Goal: Information Seeking & Learning: Learn about a topic

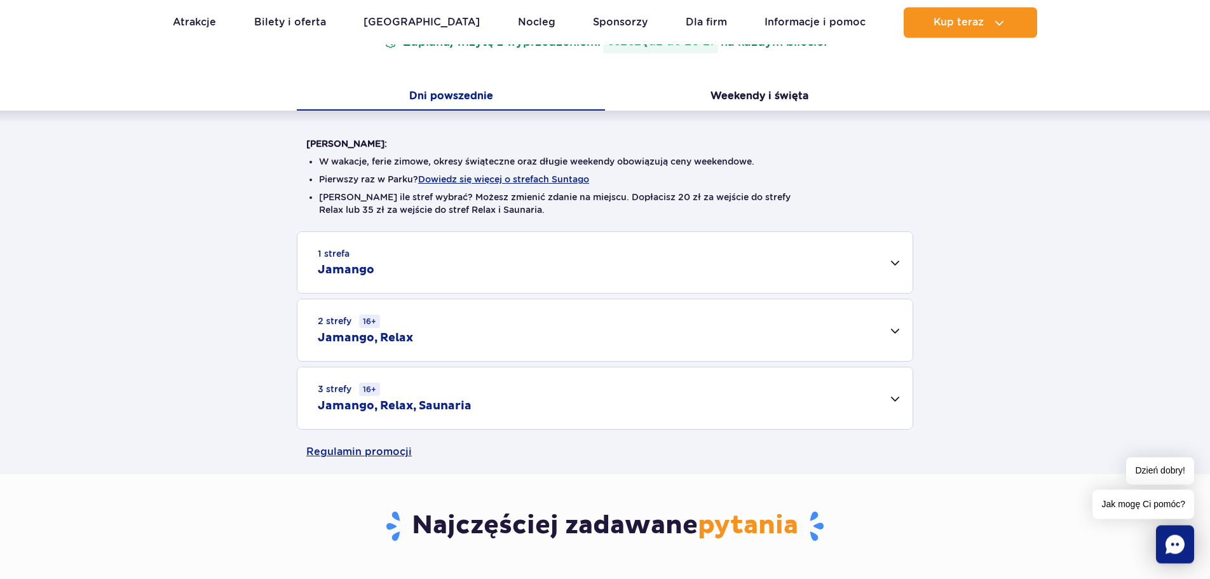
scroll to position [259, 0]
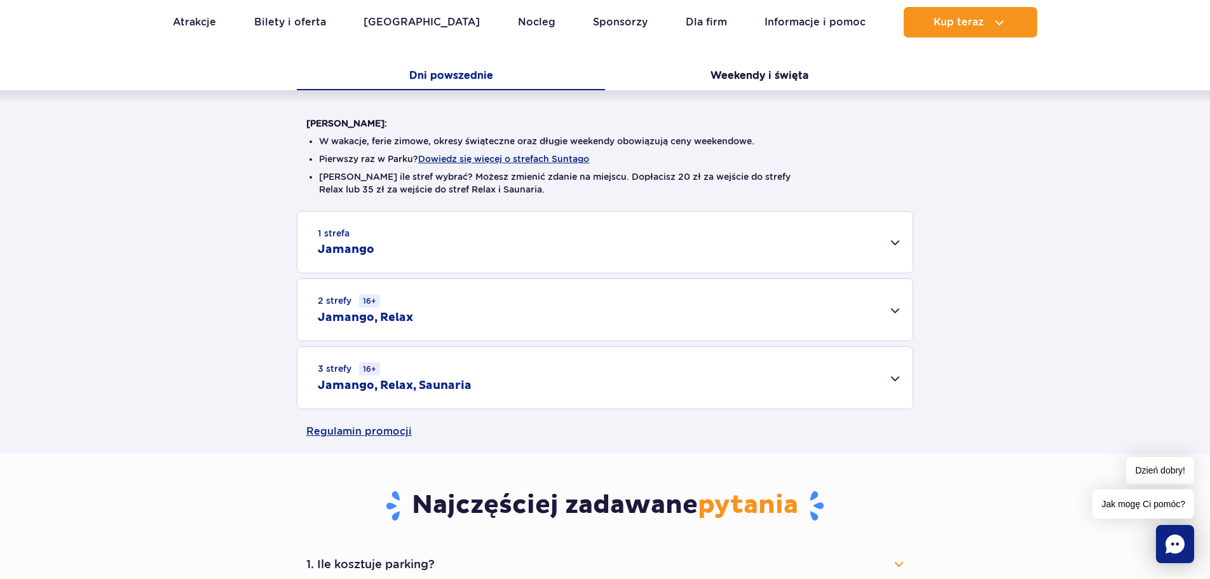
click at [898, 383] on div "3 strefy 16+ Jamango, Relax, Saunaria" at bounding box center [605, 378] width 615 height 62
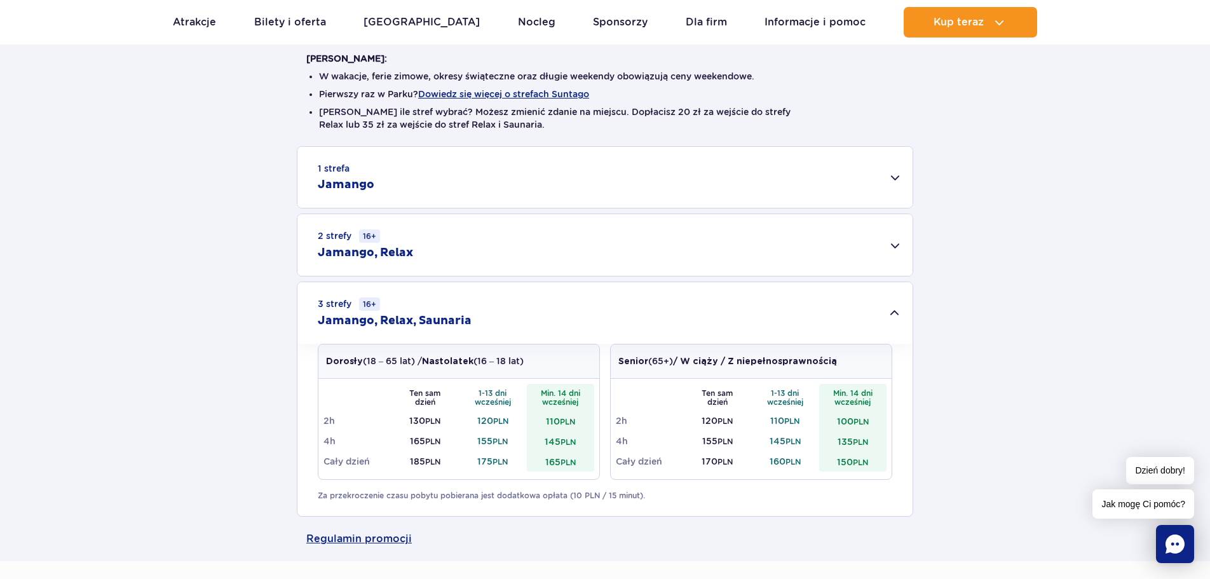
scroll to position [389, 0]
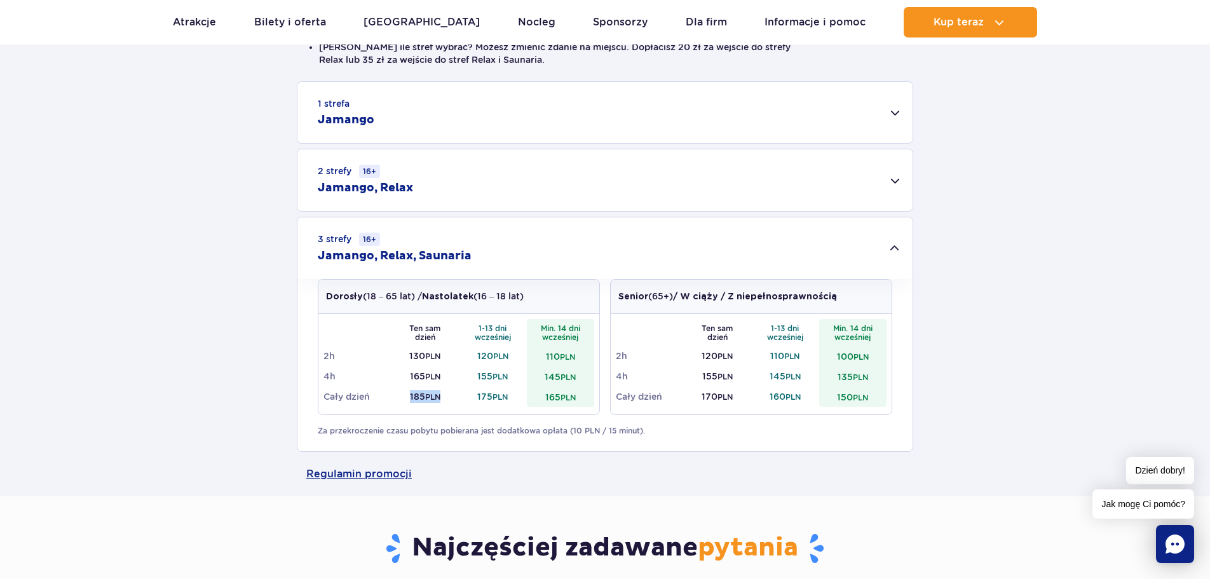
drag, startPoint x: 407, startPoint y: 392, endPoint x: 440, endPoint y: 405, distance: 35.4
click at [440, 405] on td "185 PLN" at bounding box center [426, 397] width 68 height 20
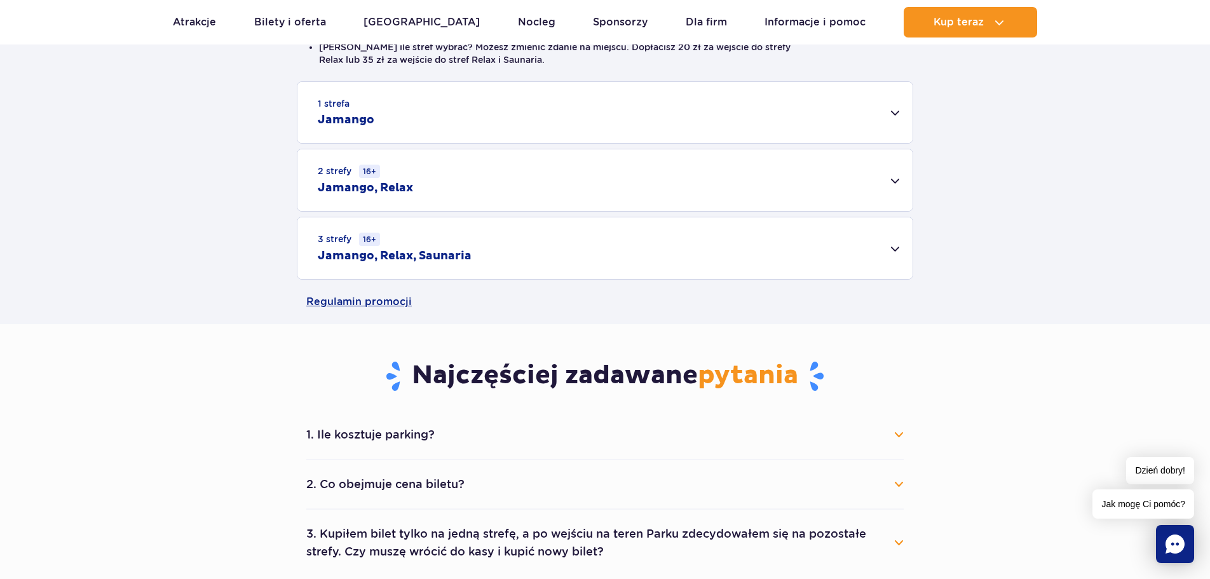
click at [819, 250] on div "3 strefy 16+ Jamango, Relax, Saunaria" at bounding box center [605, 248] width 615 height 62
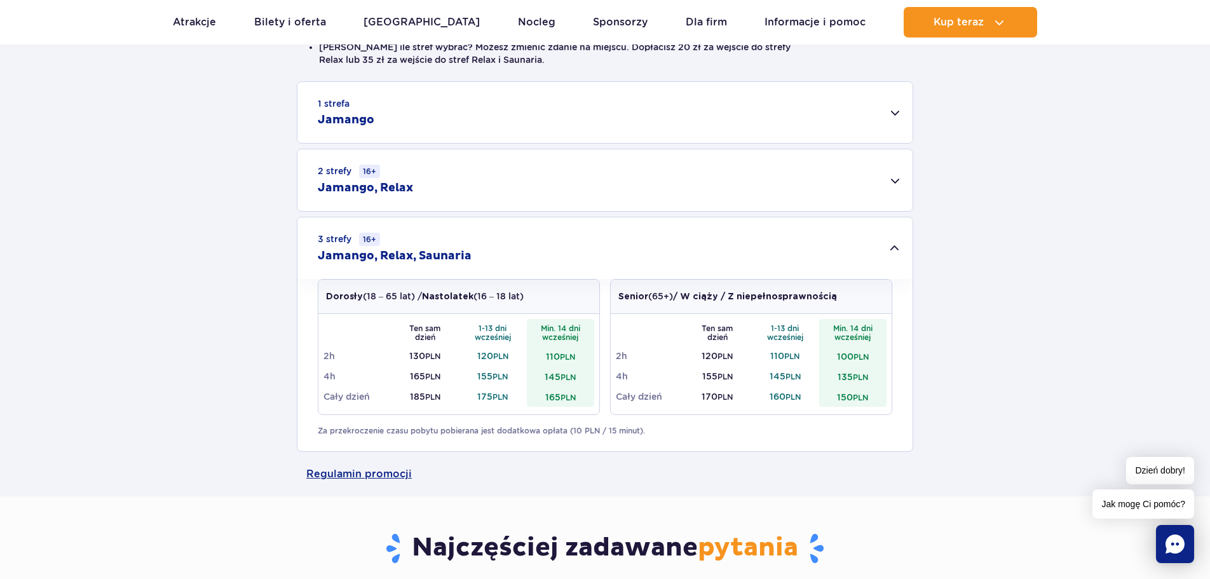
scroll to position [324, 0]
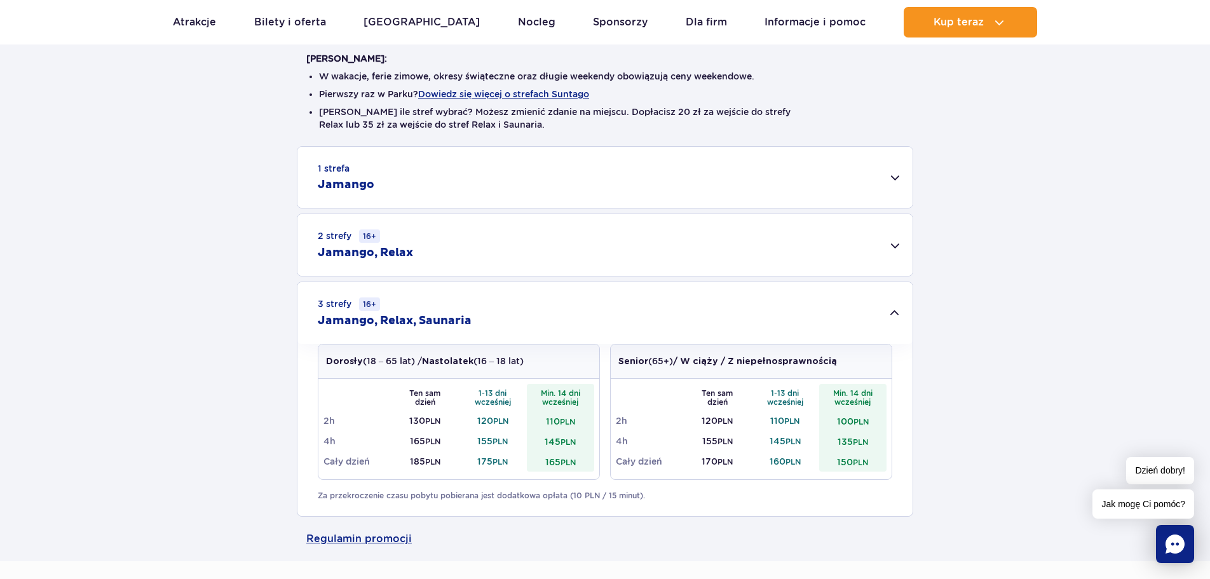
click at [901, 176] on div "1 strefa Jamango" at bounding box center [605, 177] width 615 height 61
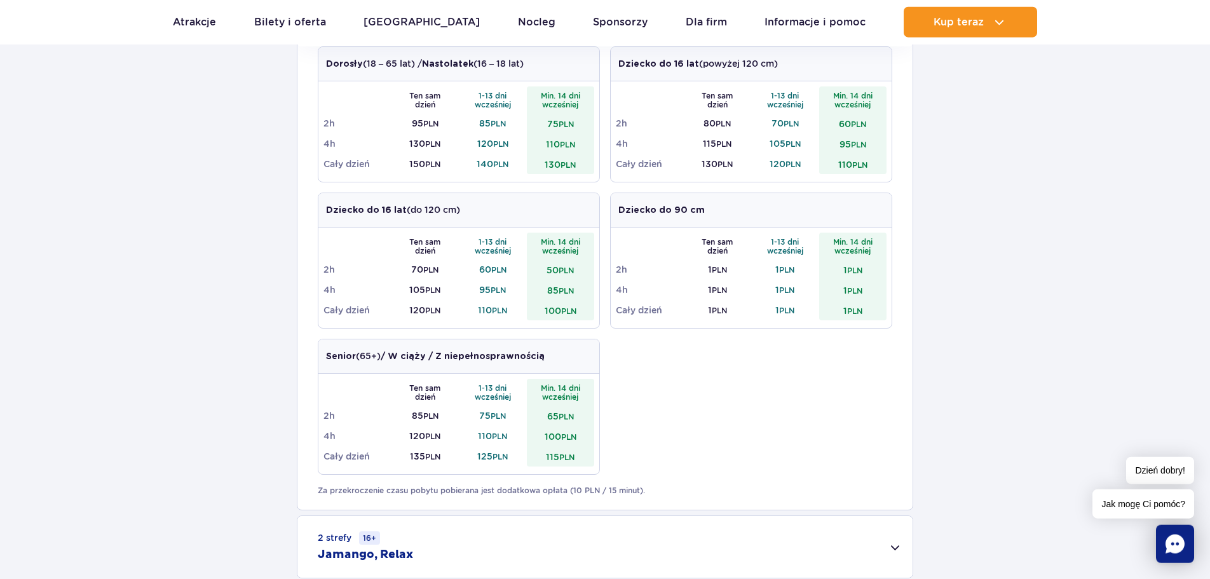
scroll to position [519, 0]
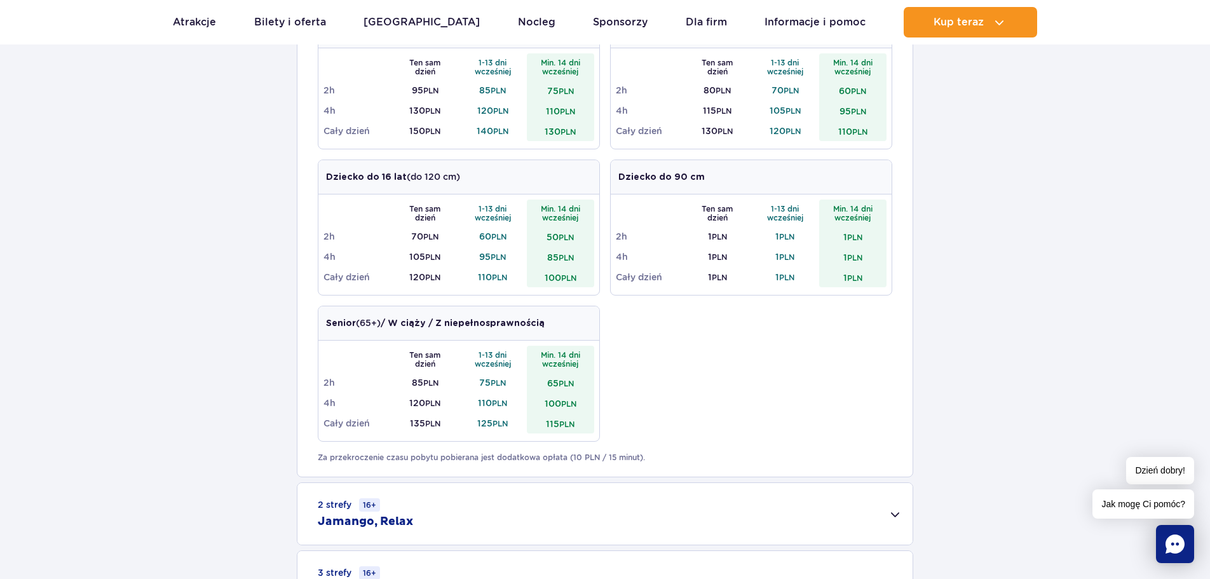
click at [900, 516] on div "2 strefy 16+ Jamango, Relax" at bounding box center [605, 514] width 615 height 62
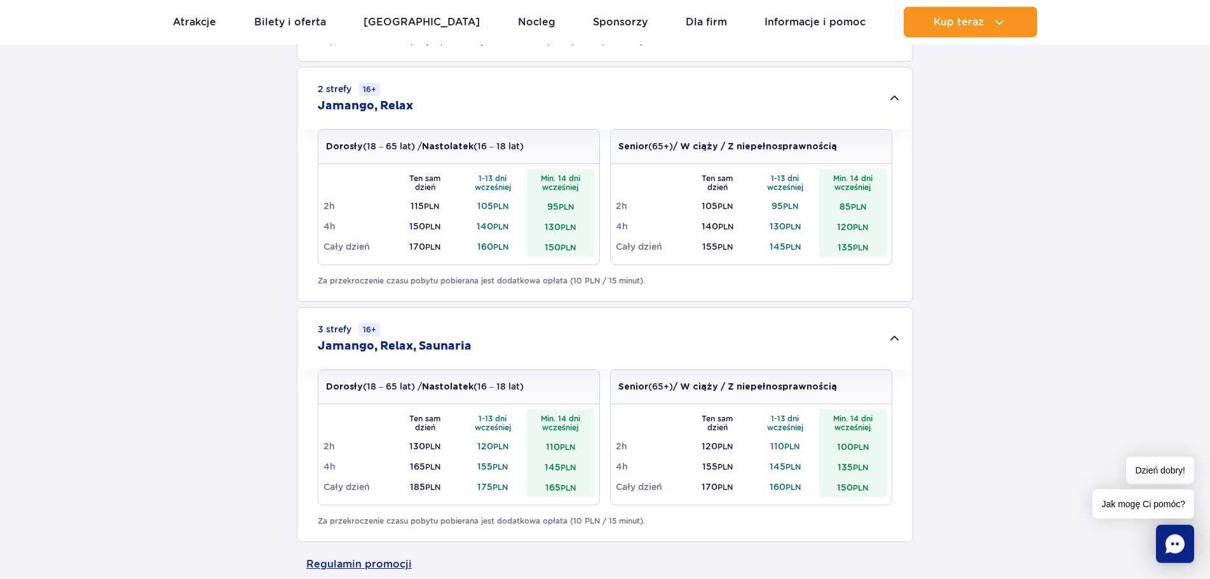
scroll to position [908, 0]
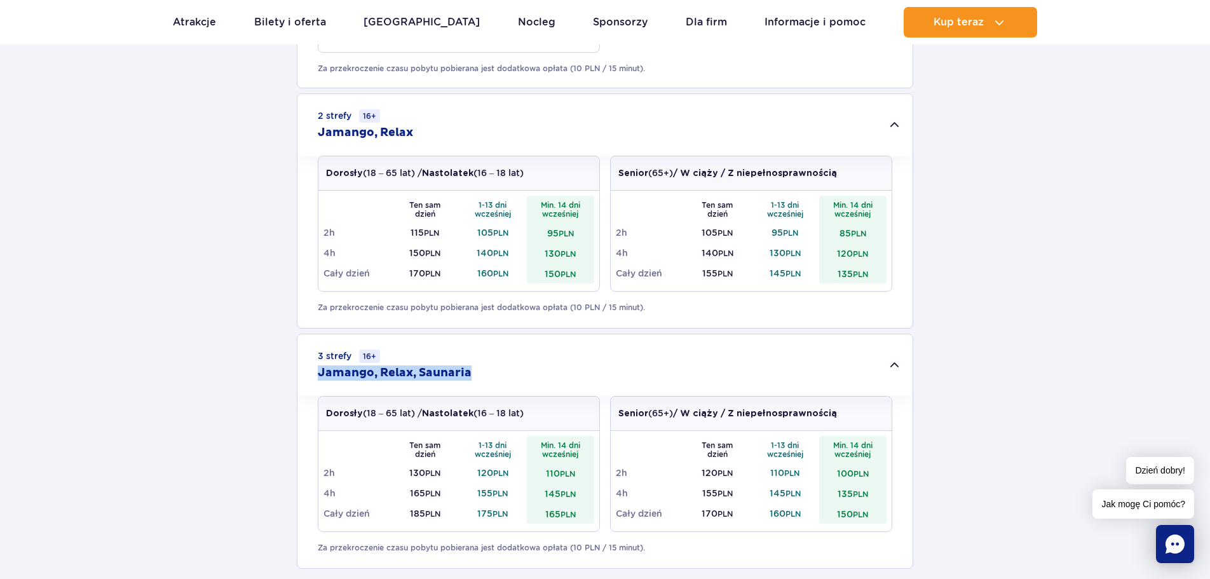
drag, startPoint x: 426, startPoint y: 371, endPoint x: 283, endPoint y: 381, distance: 143.4
click at [297, 381] on div "3 strefy 16+ Jamango, Relax, Saunaria Dorosły (18 – 65 lat) / Nastolatek (16 – …" at bounding box center [605, 451] width 617 height 235
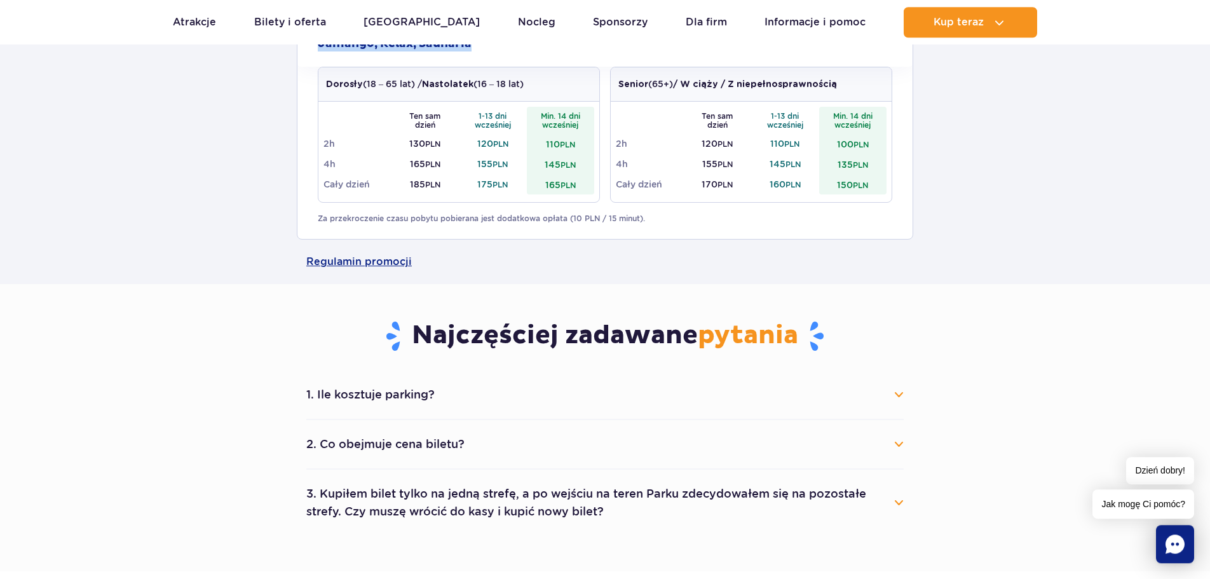
scroll to position [1232, 0]
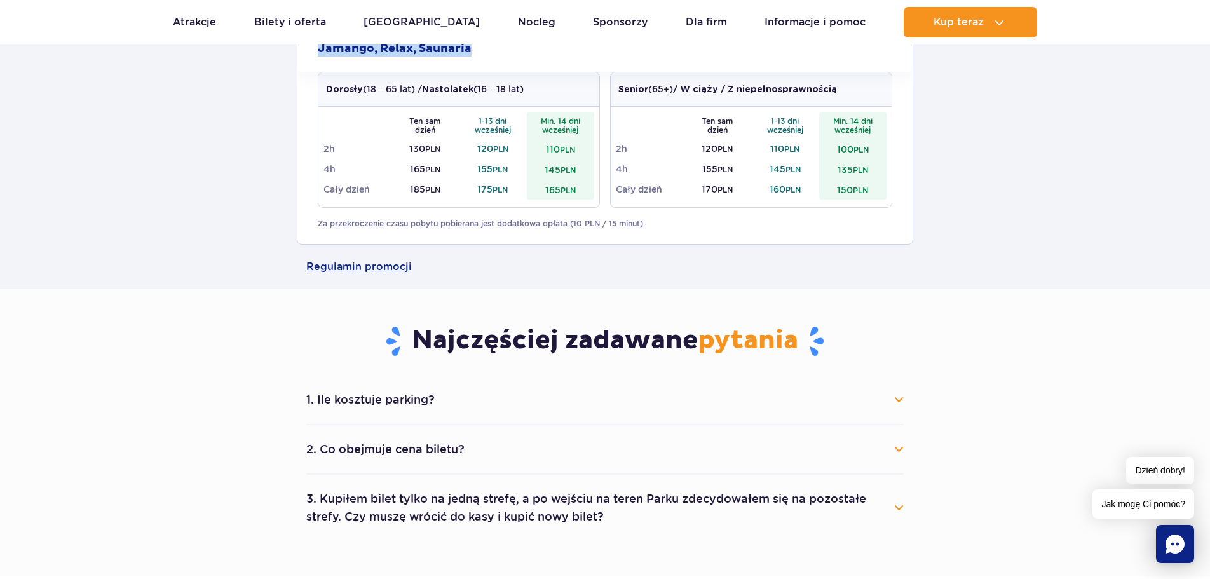
click at [896, 403] on button "1. Ile kosztuje parking?" at bounding box center [605, 400] width 598 height 28
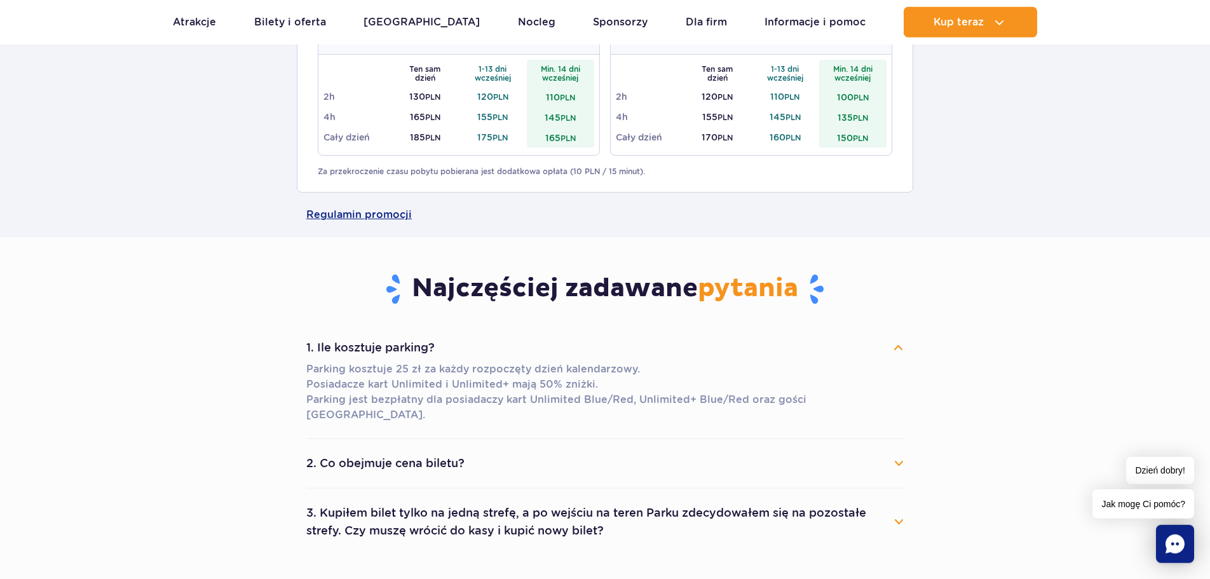
scroll to position [1297, 0]
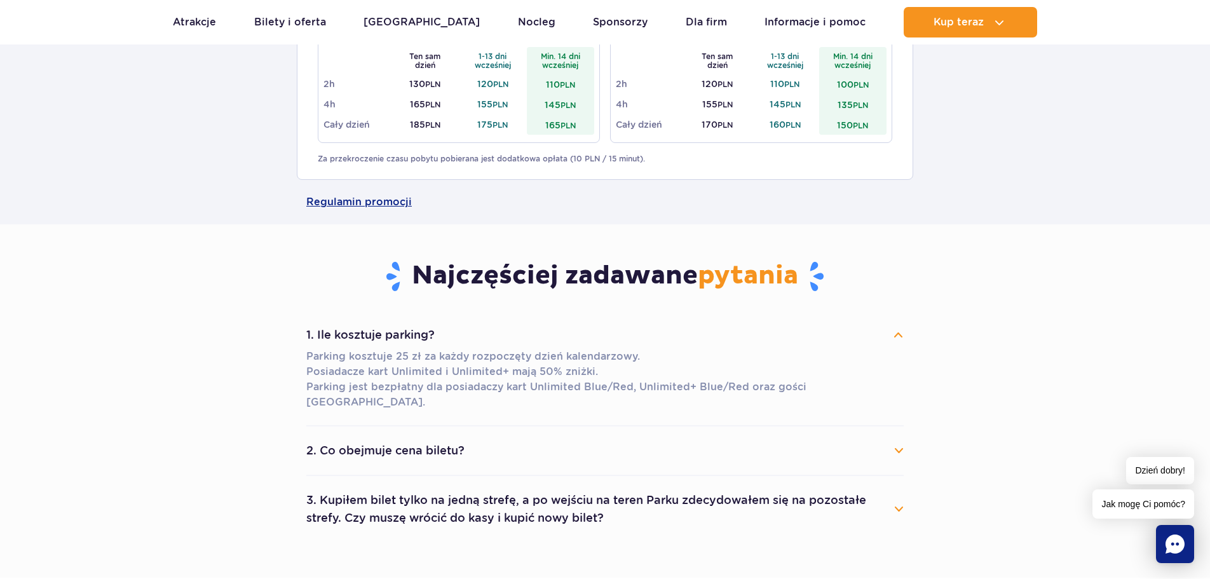
click at [908, 428] on div "1. Ile kosztuje parking? Parking kosztuje 25 zł za każdy rozpoczęty dzień kalen…" at bounding box center [605, 426] width 617 height 231
click at [901, 441] on button "2. Co obejmuje cena biletu?" at bounding box center [605, 451] width 598 height 28
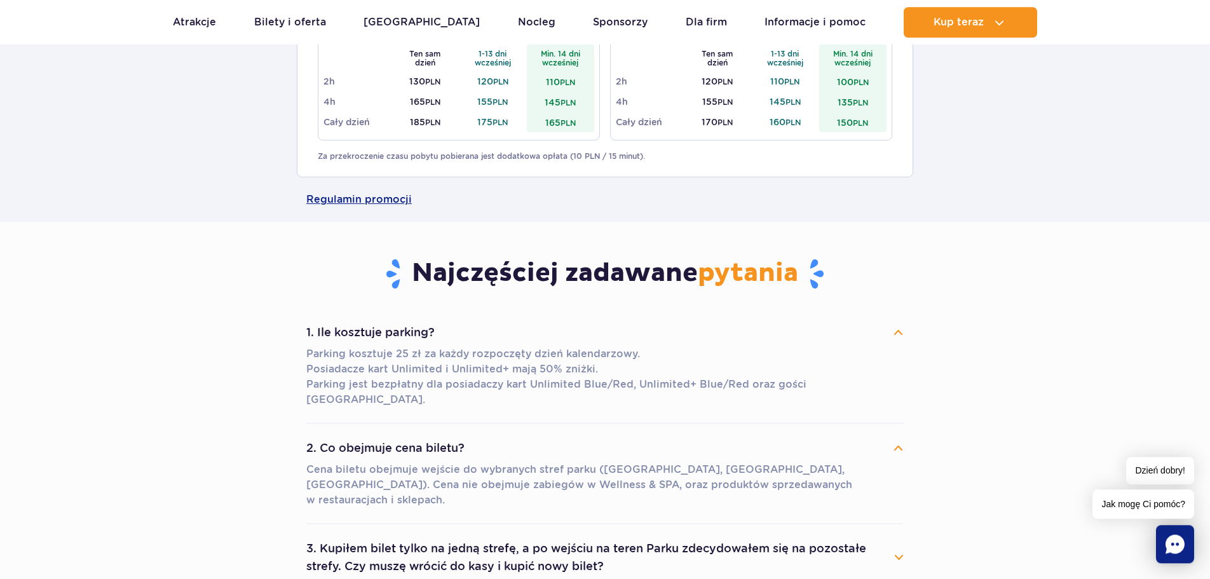
scroll to position [1362, 0]
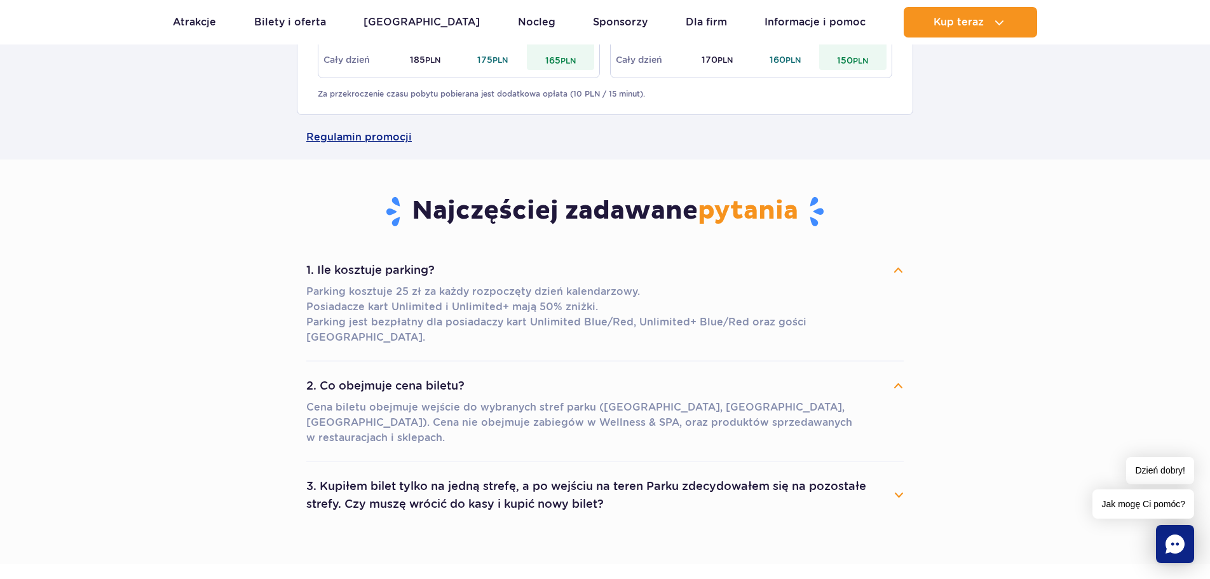
click at [903, 472] on button "3. Kupiłem bilet tylko na jedną strefę, a po wejściu na teren Parku zdecydowałe…" at bounding box center [605, 495] width 598 height 46
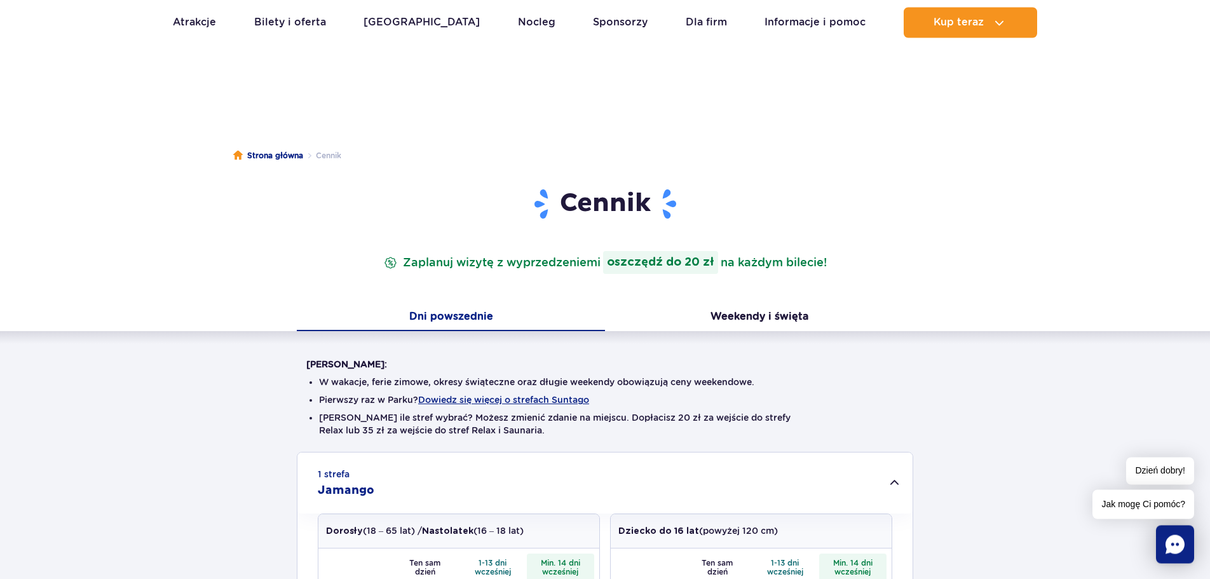
scroll to position [0, 0]
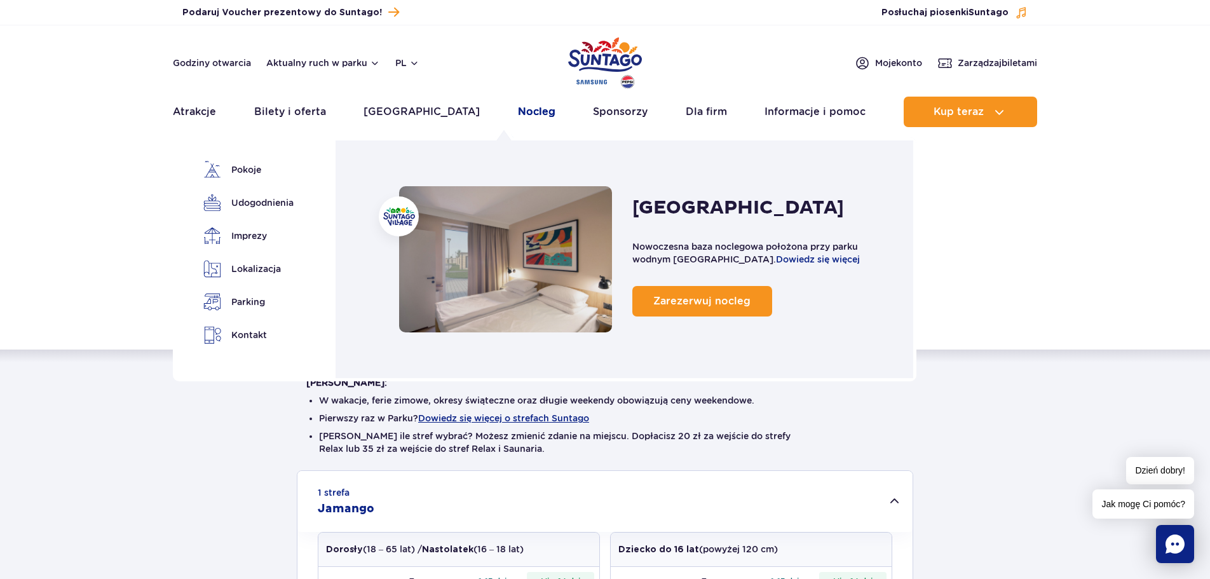
click at [518, 110] on link "Nocleg" at bounding box center [537, 112] width 38 height 31
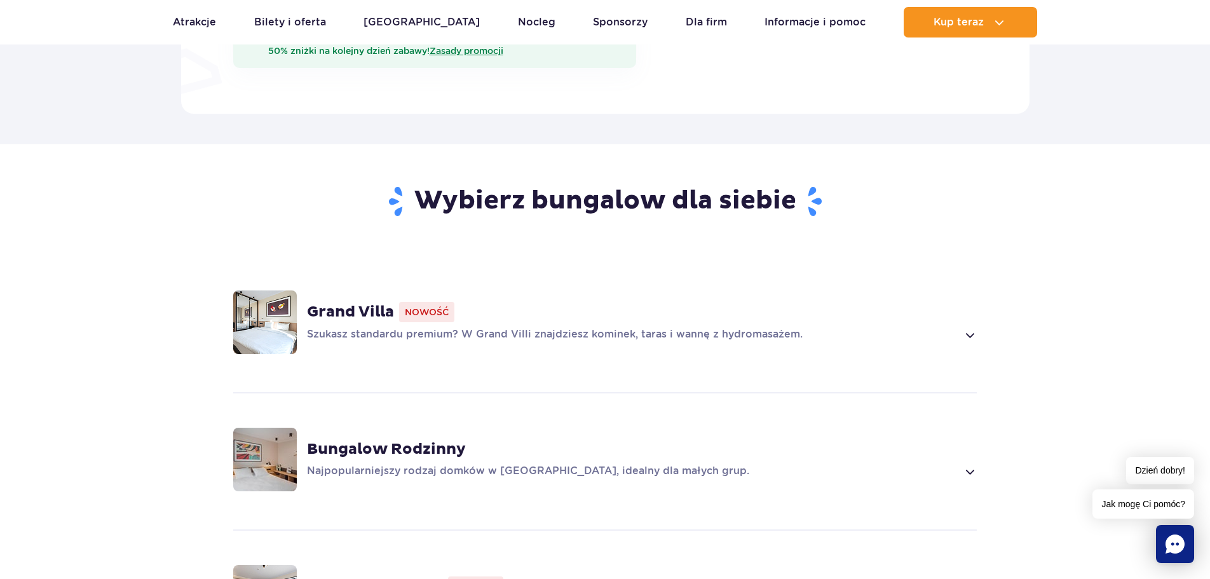
scroll to position [778, 0]
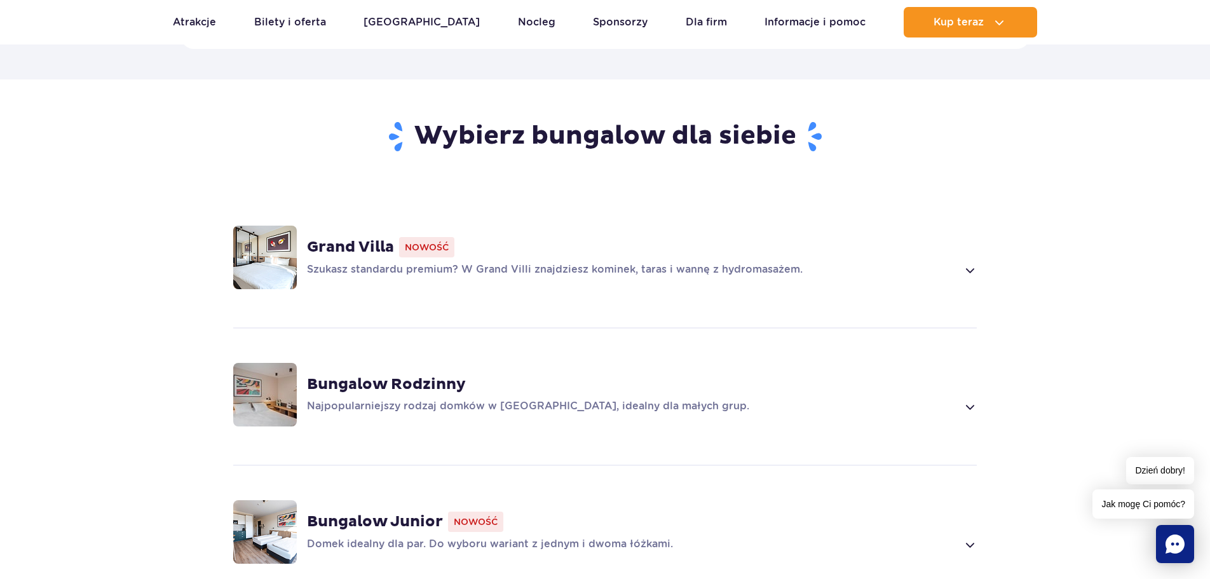
click at [980, 242] on div "Grand Villa Nowość Szukasz standardu premium? W Grand Villi znajdziesz kominek,…" at bounding box center [605, 257] width 815 height 135
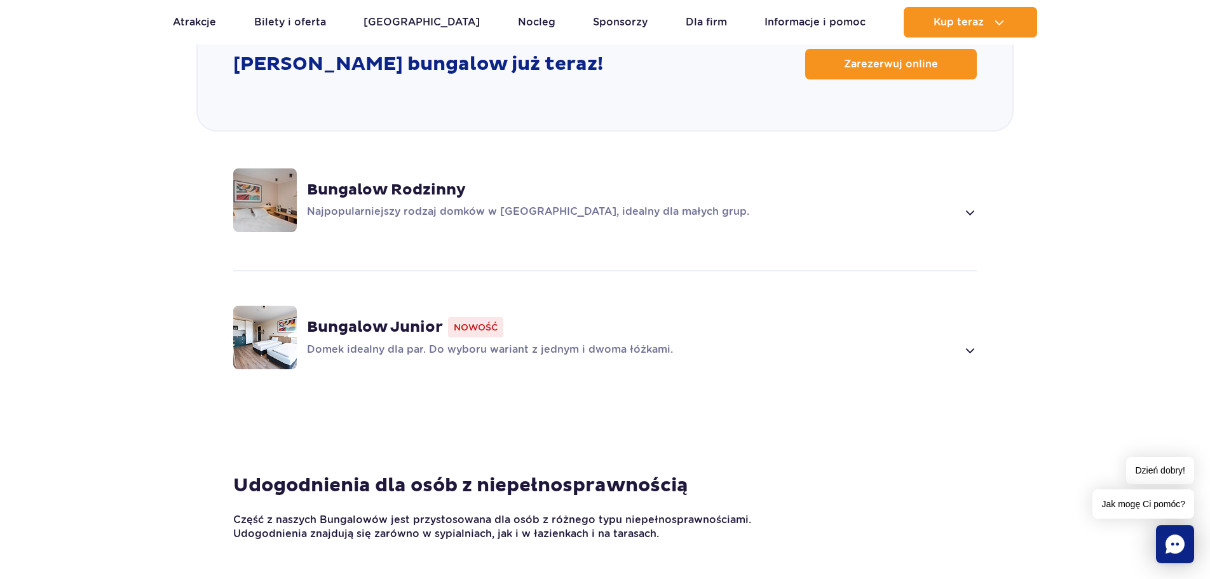
scroll to position [1723, 0]
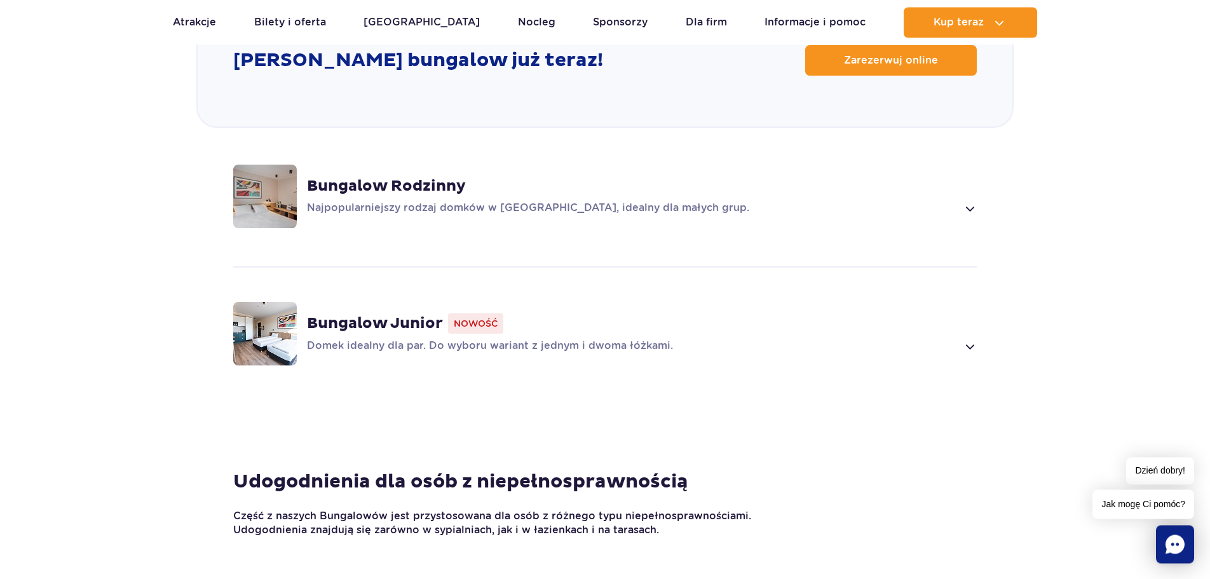
click at [972, 339] on span at bounding box center [969, 346] width 15 height 15
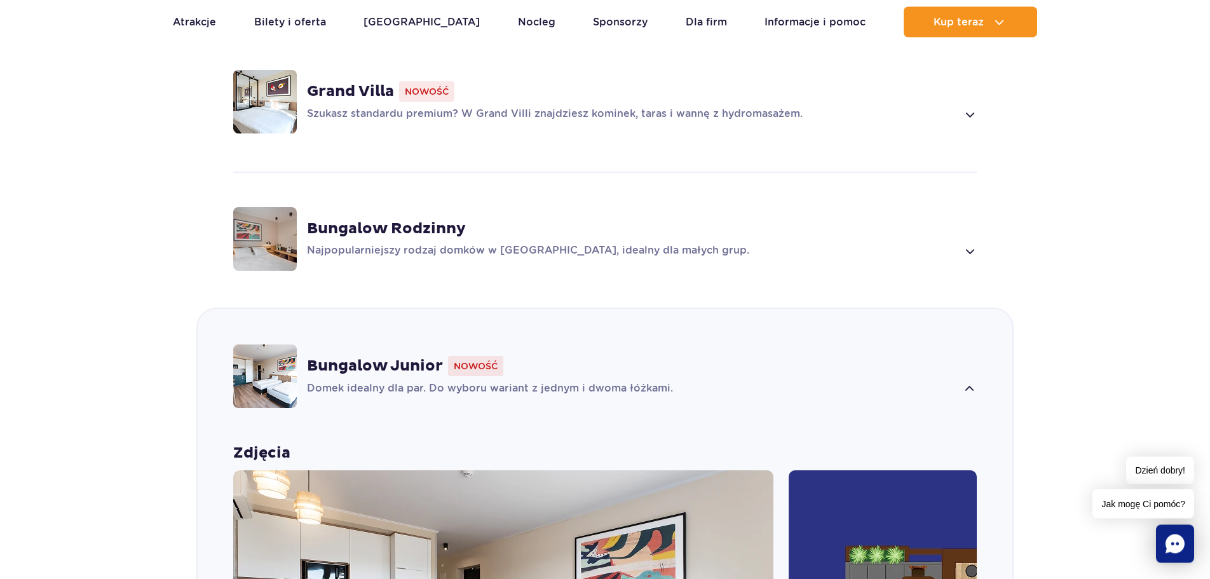
scroll to position [905, 0]
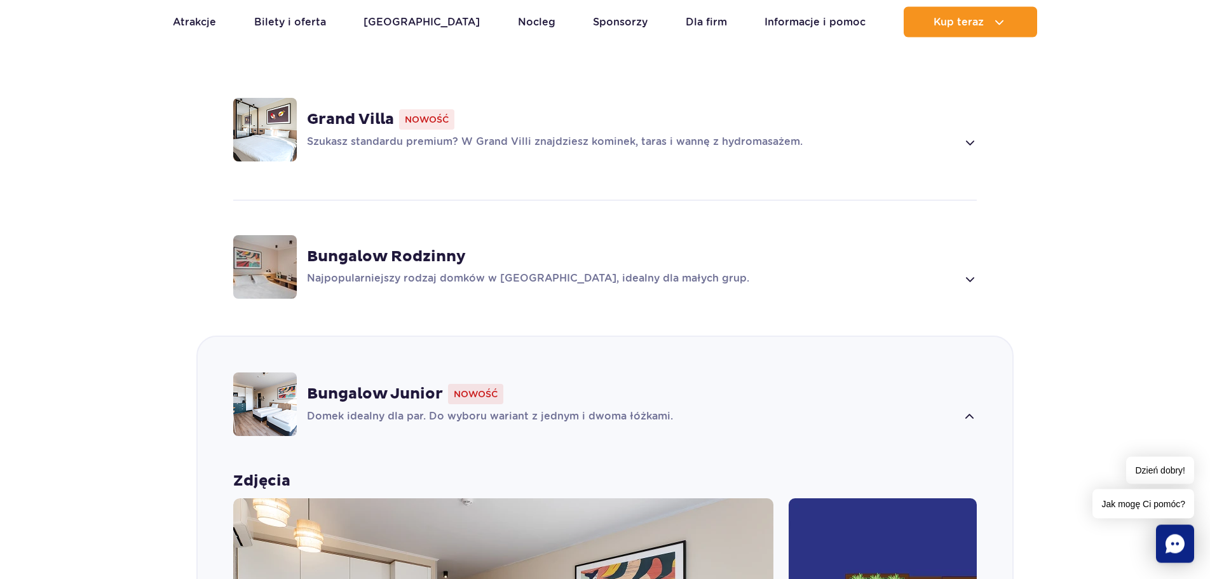
click at [978, 259] on div "Bungalow Rodzinny Najpopularniejszy rodzaj domków w Suntago Village, idealny dl…" at bounding box center [605, 267] width 815 height 135
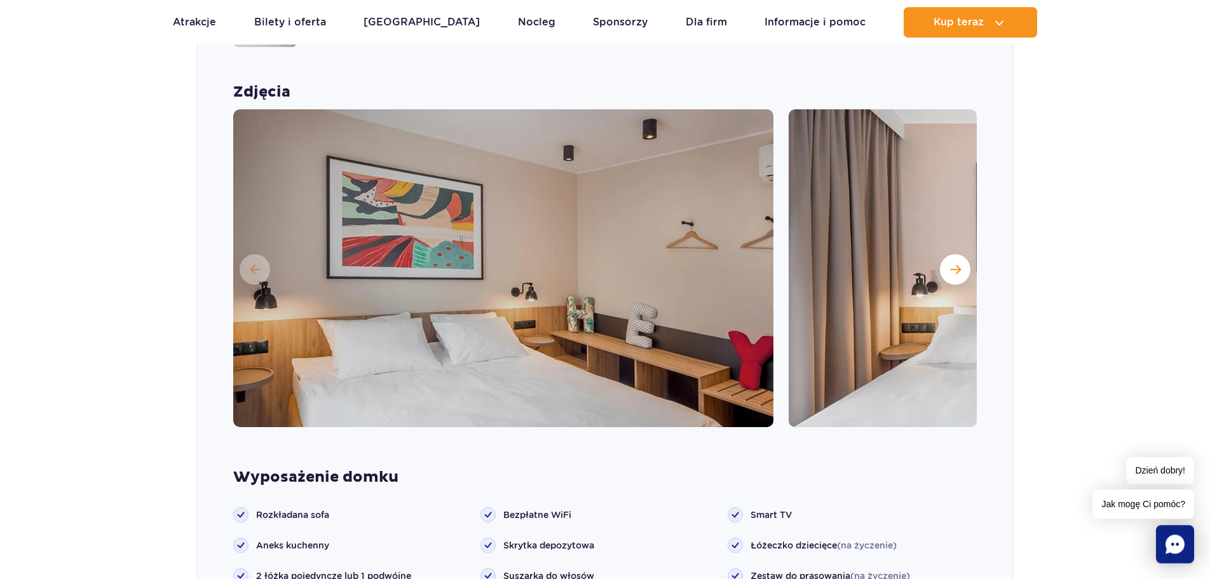
scroll to position [769, 0]
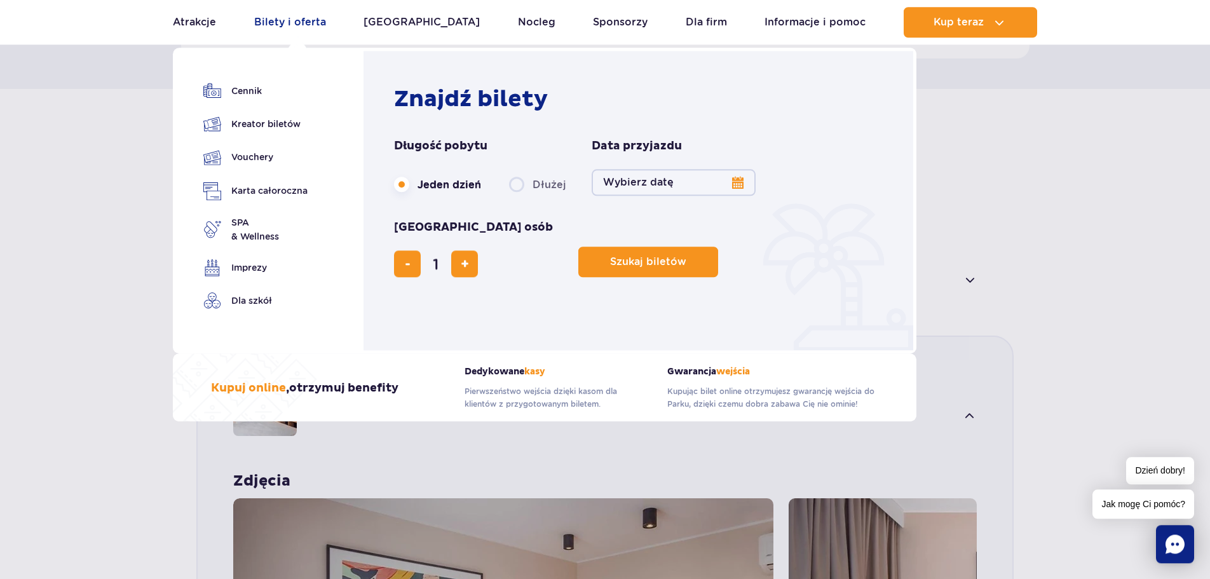
click at [306, 25] on link "Bilety i oferta" at bounding box center [290, 22] width 72 height 31
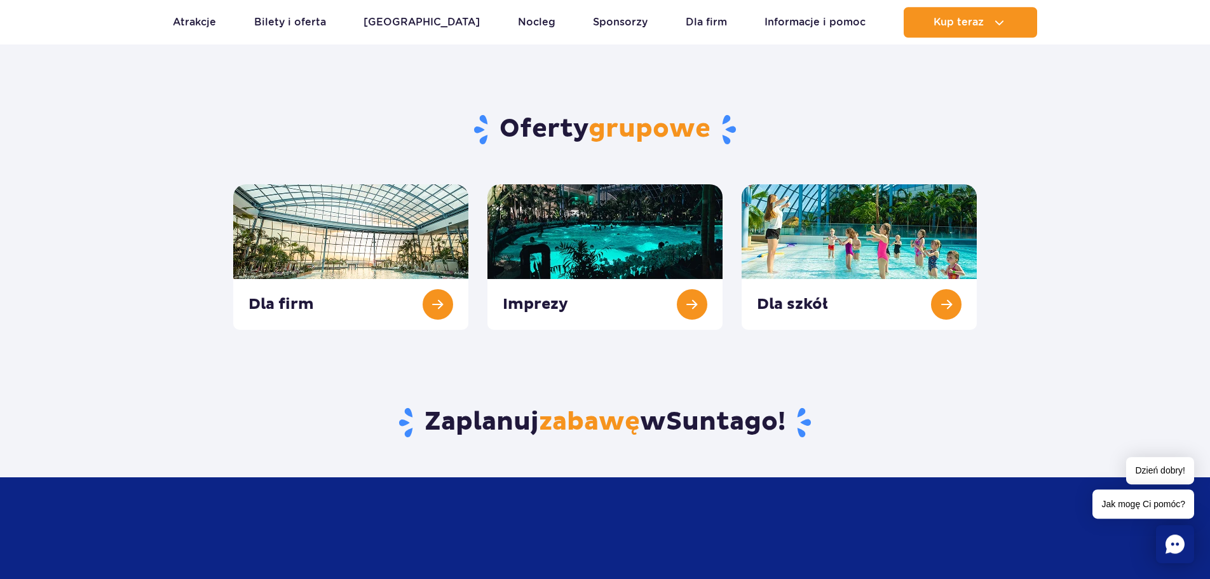
scroll to position [454, 0]
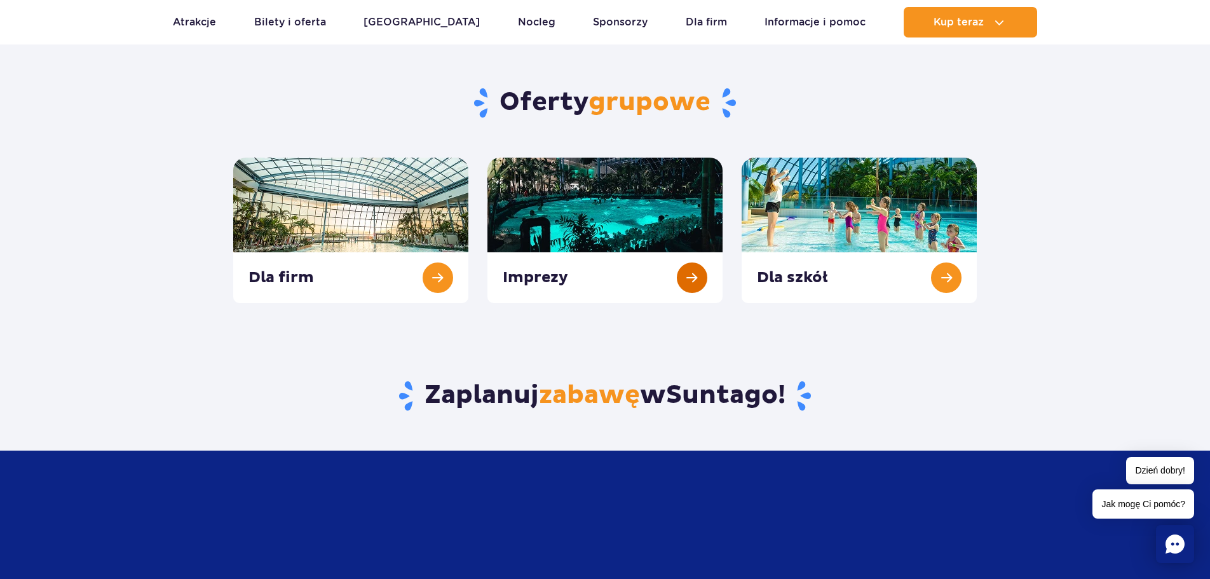
click at [683, 280] on link at bounding box center [605, 231] width 235 height 146
